Goal: Information Seeking & Learning: Learn about a topic

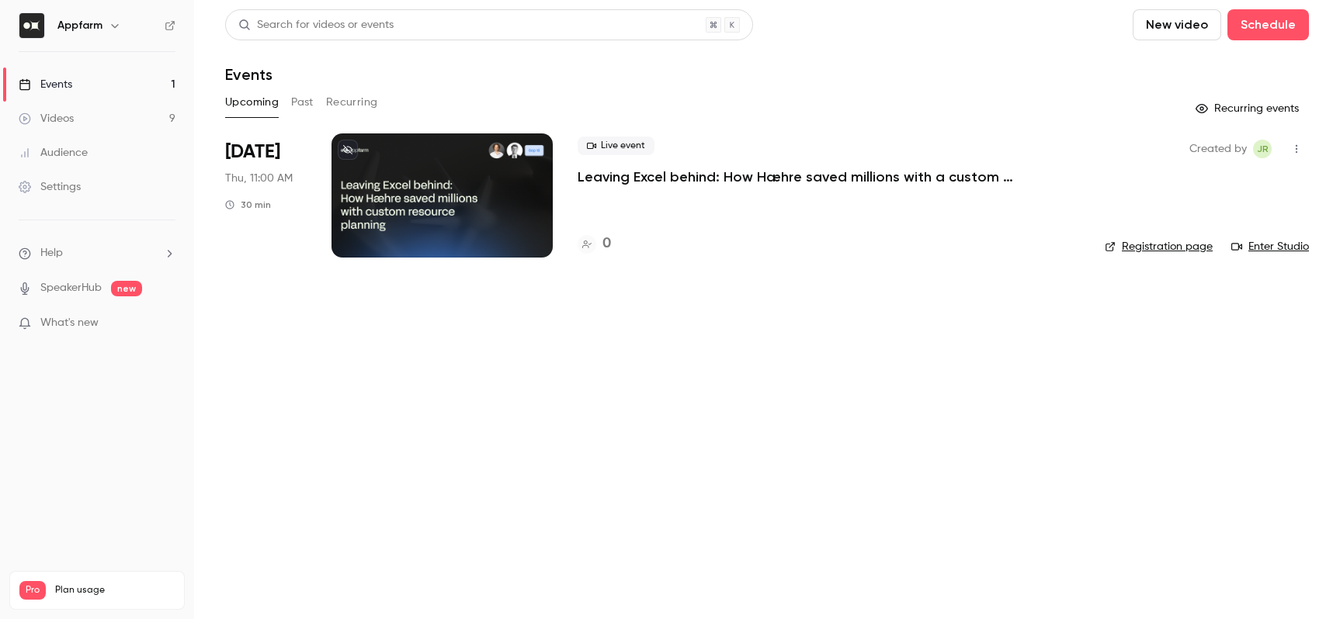
click at [144, 87] on link "Events 1" at bounding box center [97, 85] width 194 height 34
click at [127, 114] on link "Videos 9" at bounding box center [97, 119] width 194 height 34
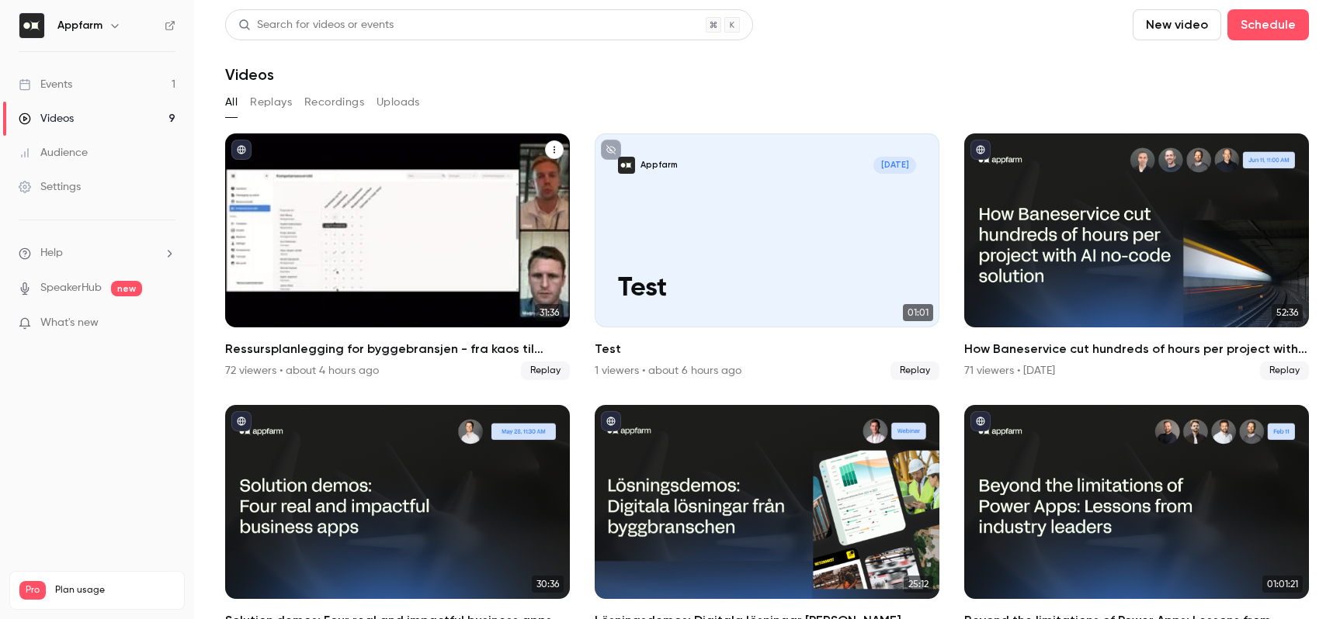
click at [397, 345] on h2 "Ressursplanlegging for byggebransjen - fra kaos til kontroll på rekordtid" at bounding box center [397, 349] width 345 height 19
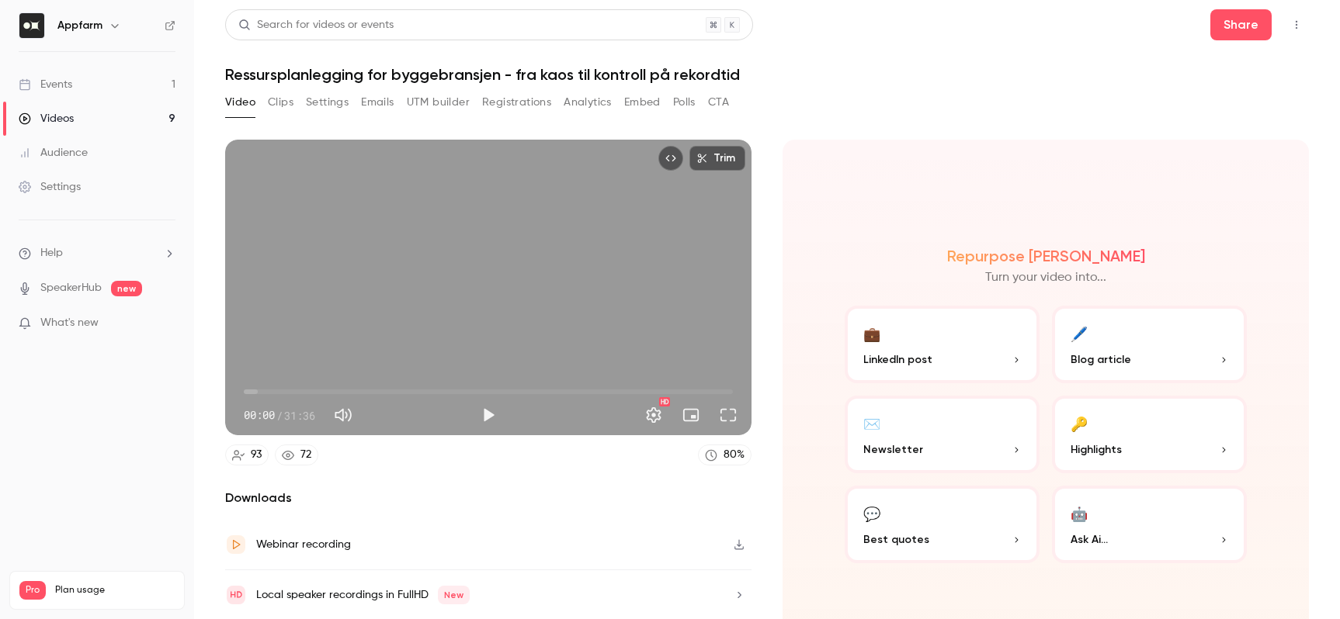
click at [499, 99] on button "Registrations" at bounding box center [516, 102] width 69 height 25
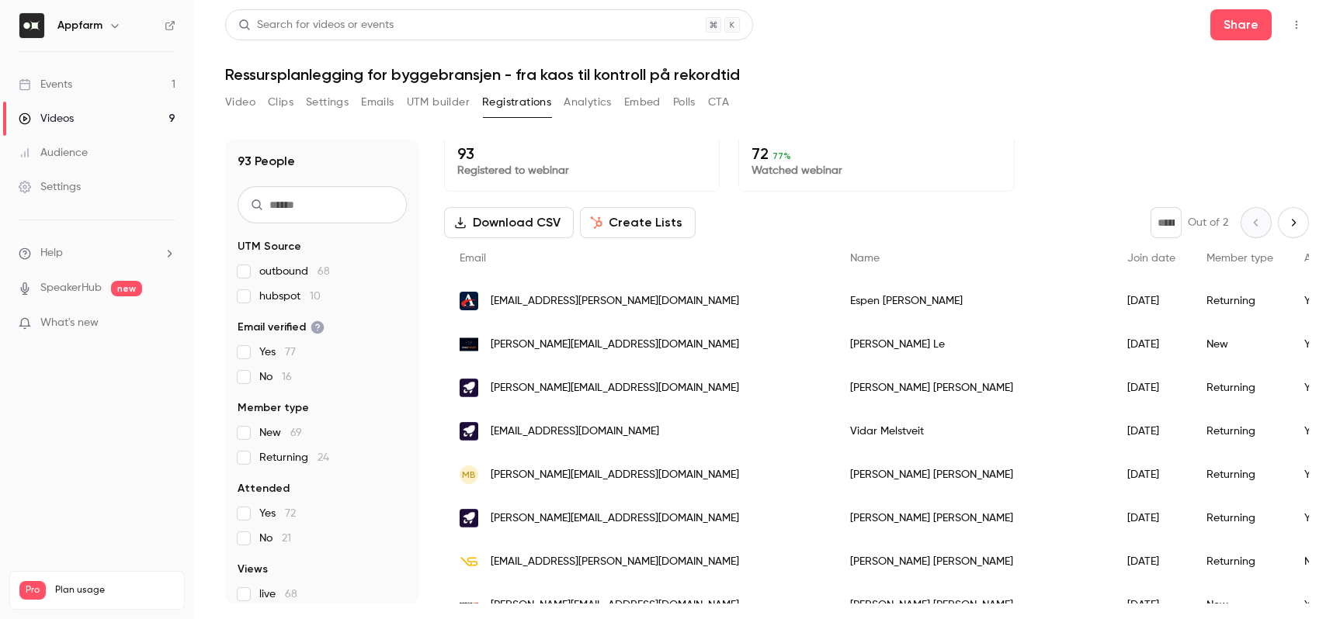
scroll to position [19, 0]
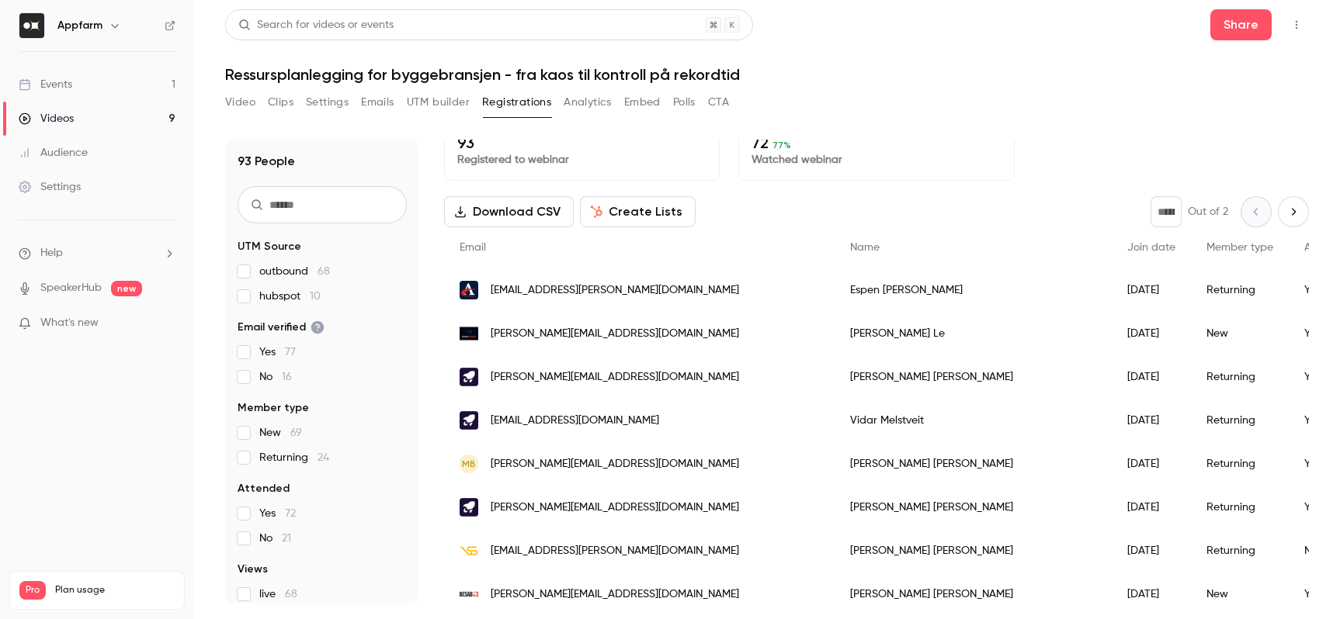
click at [318, 206] on input "text" at bounding box center [321, 204] width 169 height 37
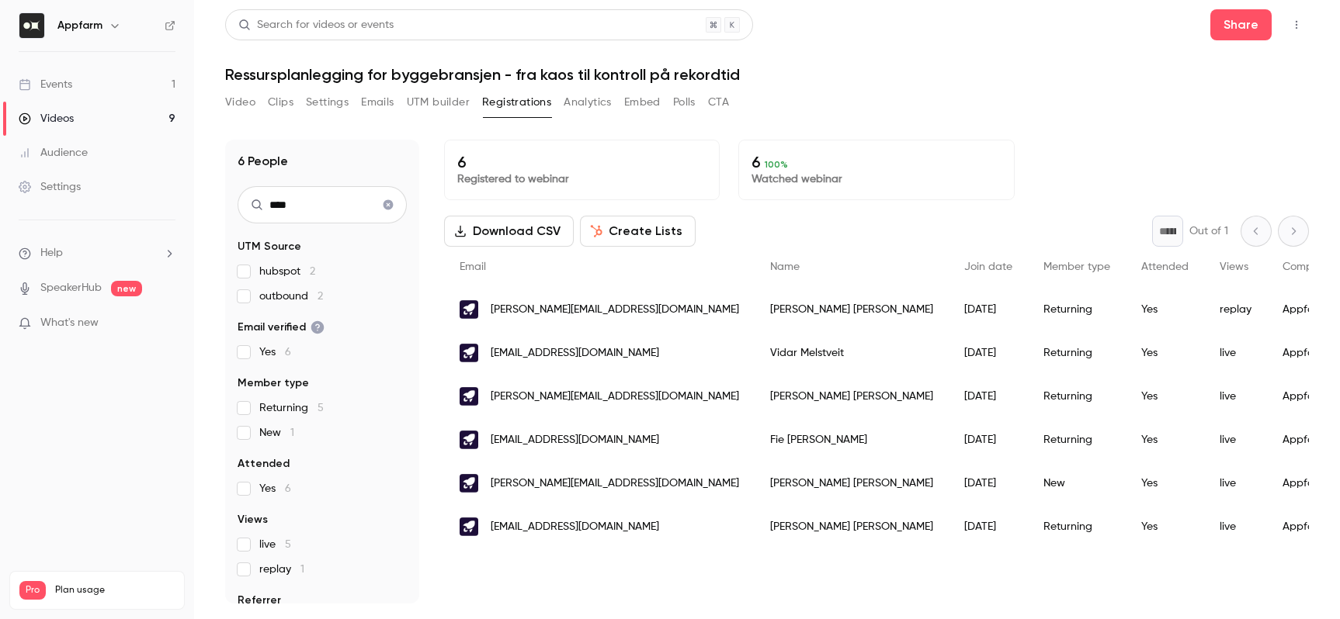
scroll to position [0, 0]
type input "****"
click at [383, 206] on icon "Clear search" at bounding box center [388, 205] width 10 height 10
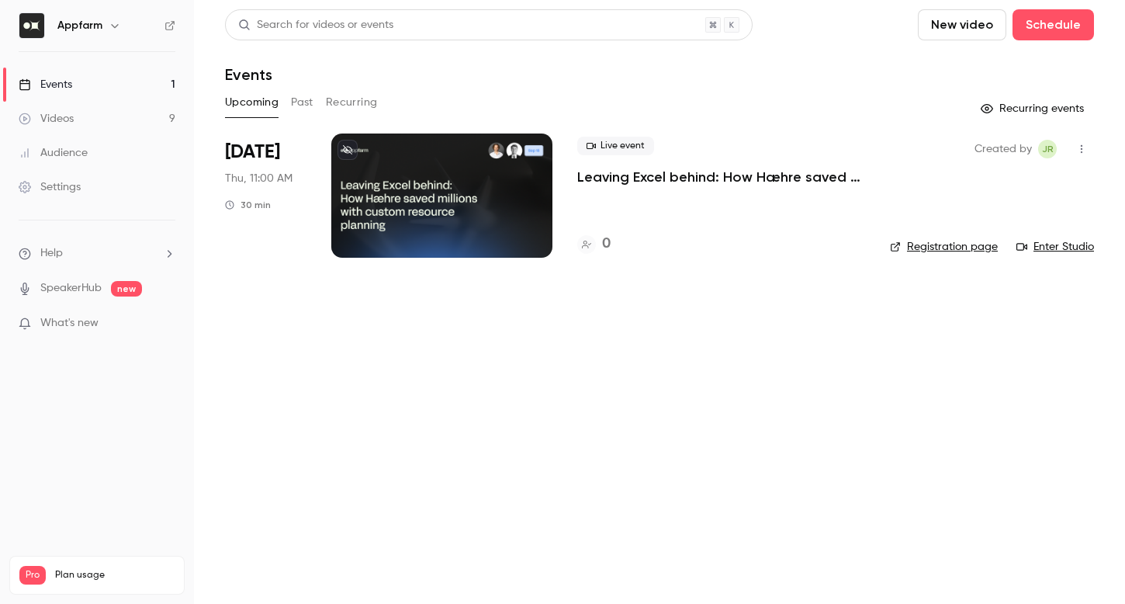
click at [316, 104] on div "Upcoming Past Recurring" at bounding box center [659, 102] width 869 height 25
click at [307, 106] on button "Past" at bounding box center [302, 102] width 23 height 25
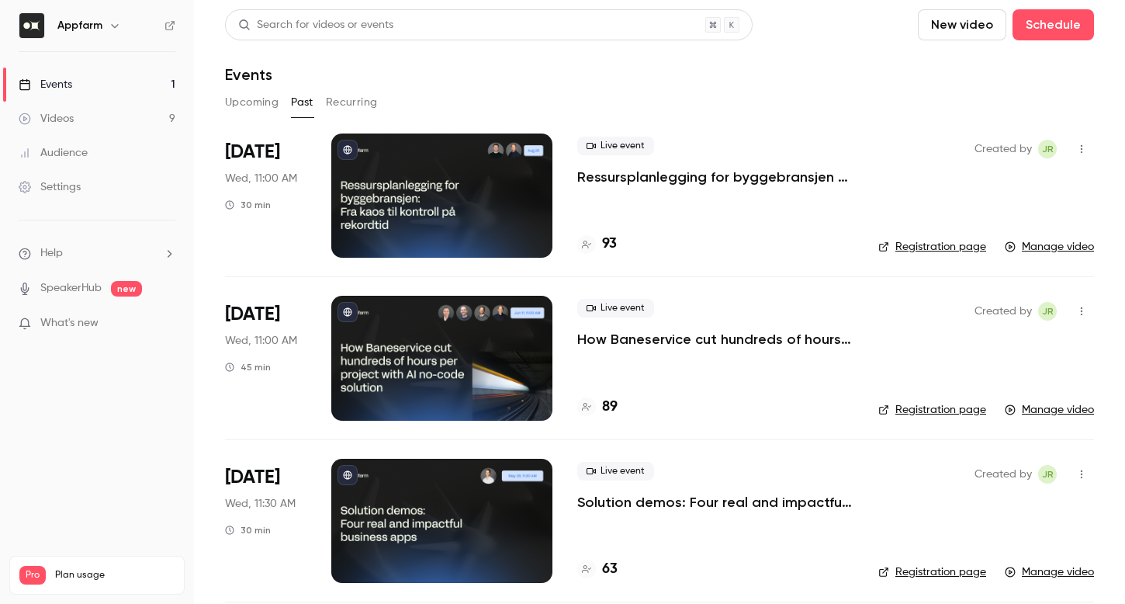
click at [612, 245] on h4 "93" at bounding box center [609, 244] width 15 height 21
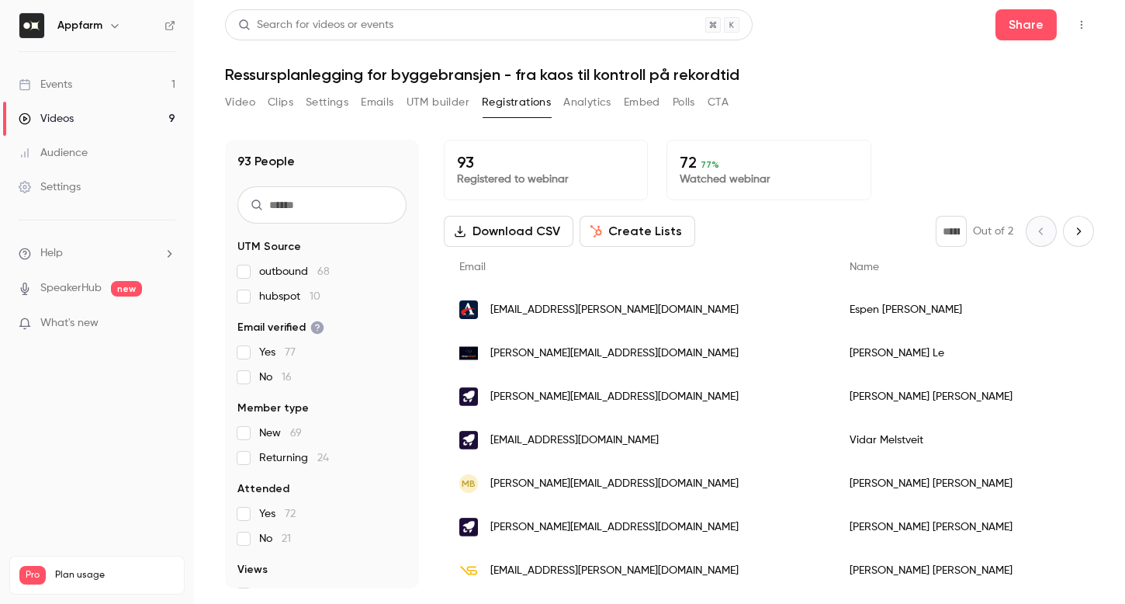
click at [289, 207] on input "text" at bounding box center [321, 204] width 169 height 37
click at [714, 165] on p "72 77 %" at bounding box center [769, 162] width 178 height 19
click at [681, 161] on p "72 77 %" at bounding box center [769, 162] width 178 height 19
click at [300, 206] on input "text" at bounding box center [321, 204] width 169 height 37
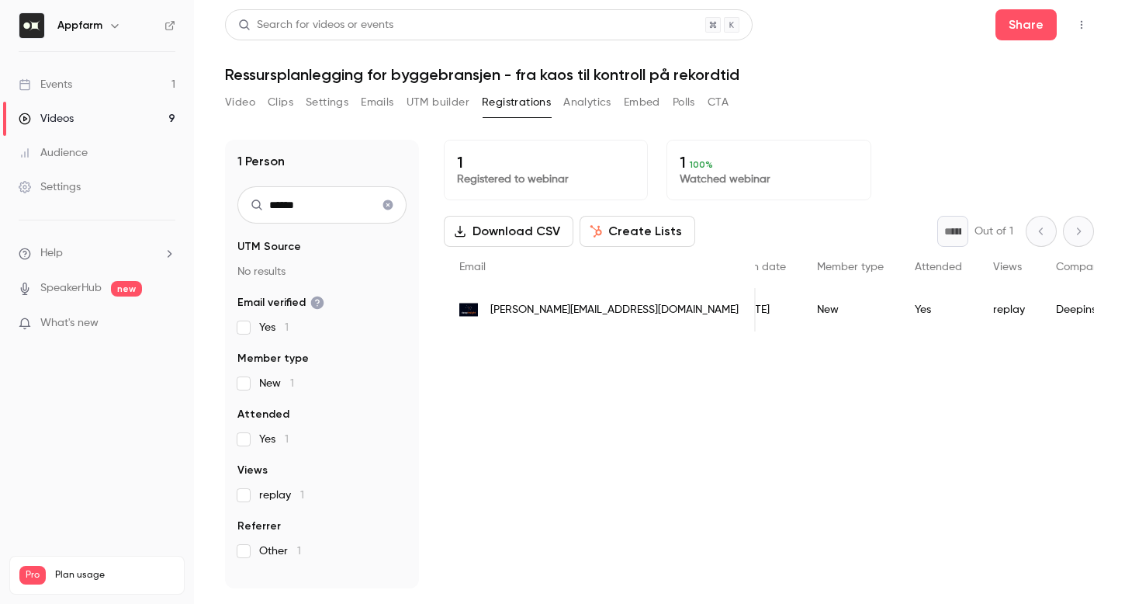
scroll to position [0, 101]
type input "*****"
click at [958, 311] on div "Yes" at bounding box center [997, 309] width 78 height 43
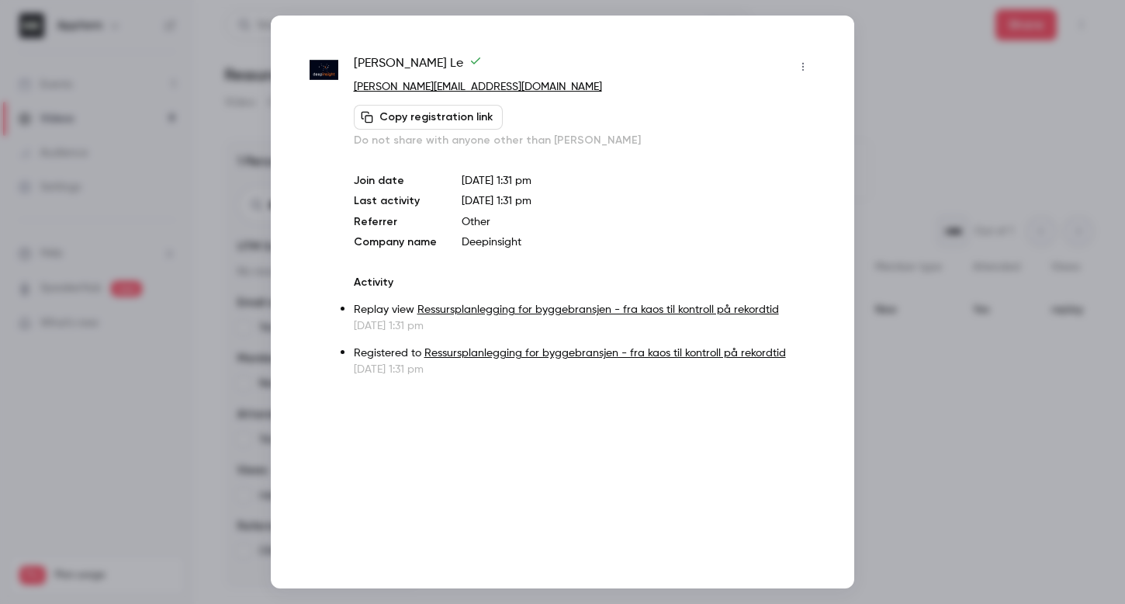
click at [944, 403] on div at bounding box center [562, 302] width 1125 height 604
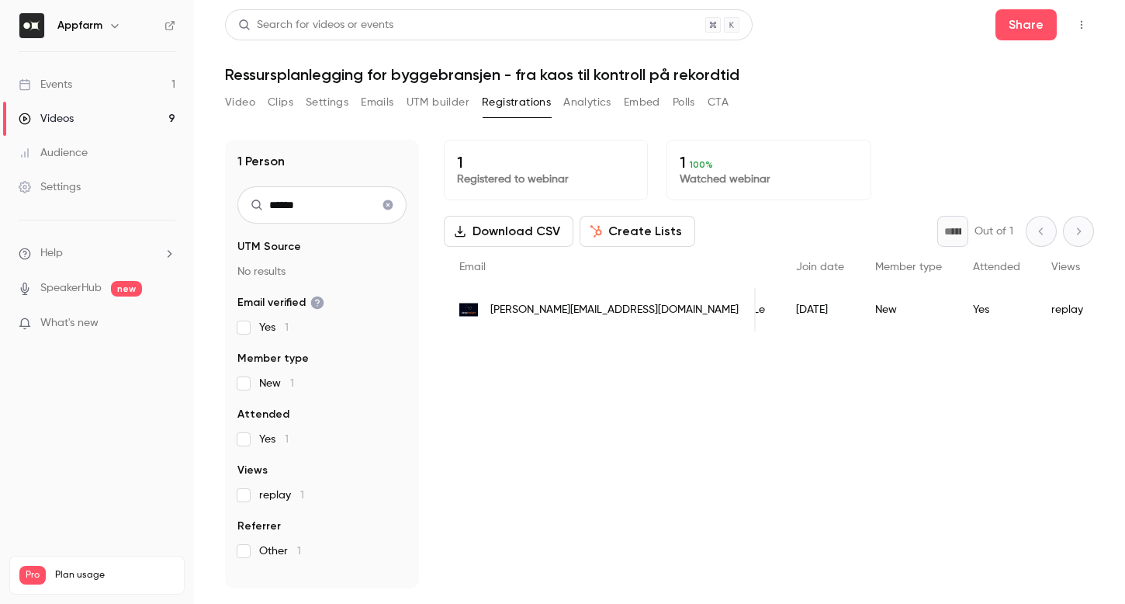
click at [312, 211] on input "*****" at bounding box center [321, 204] width 169 height 37
click at [383, 203] on icon "Clear search" at bounding box center [388, 204] width 12 height 11
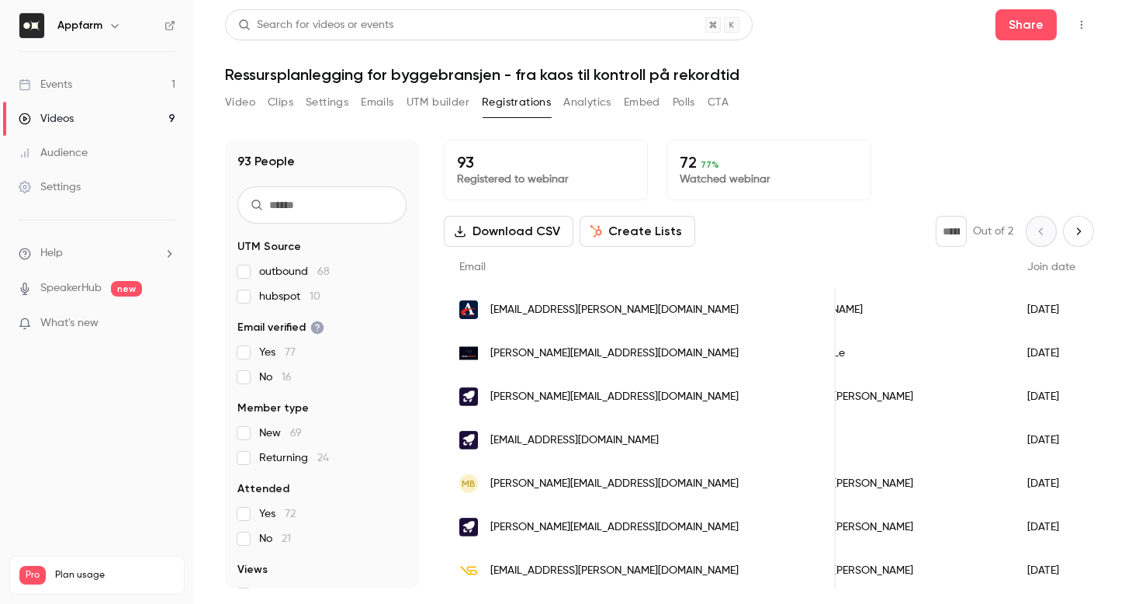
click at [382, 203] on input "text" at bounding box center [321, 204] width 169 height 37
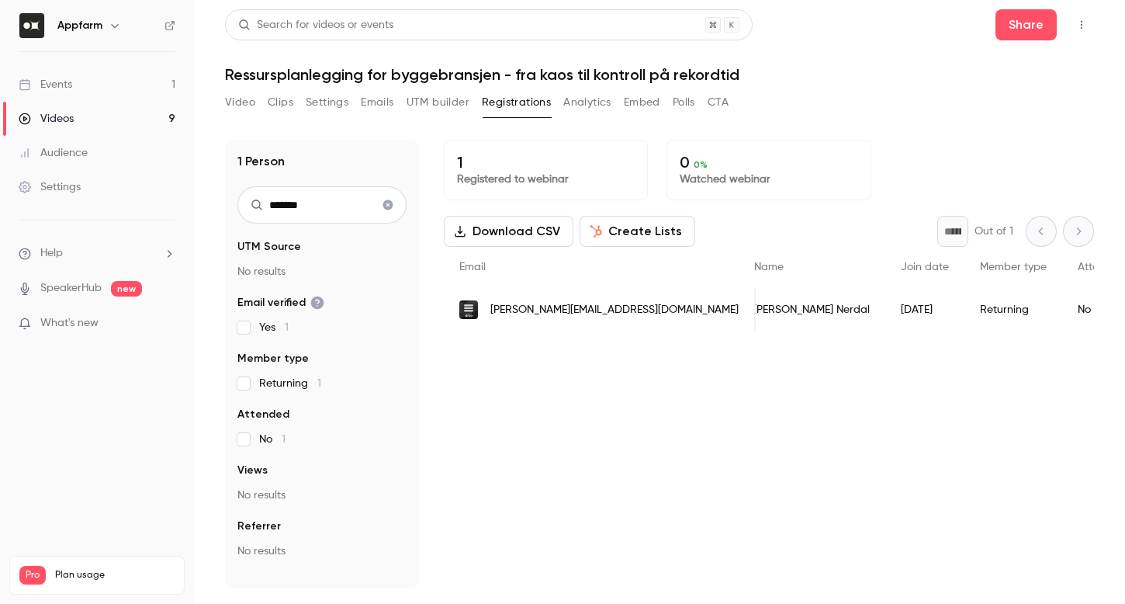
scroll to position [0, 0]
drag, startPoint x: 310, startPoint y: 199, endPoint x: 185, endPoint y: 215, distance: 125.9
click at [185, 215] on div "Appfarm Events 1 Videos 9 Audience Settings Help SpeakerHub new What's new Pro …" at bounding box center [562, 302] width 1125 height 604
type input "*******"
